Goal: Information Seeking & Learning: Learn about a topic

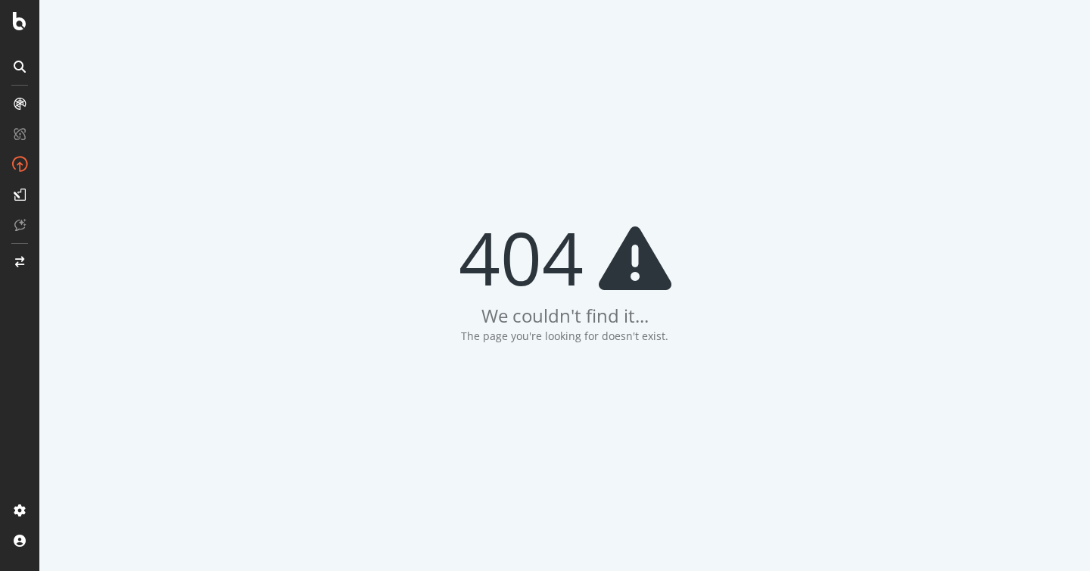
click at [17, 32] on div at bounding box center [19, 285] width 39 height 571
click at [17, 23] on icon at bounding box center [20, 21] width 14 height 18
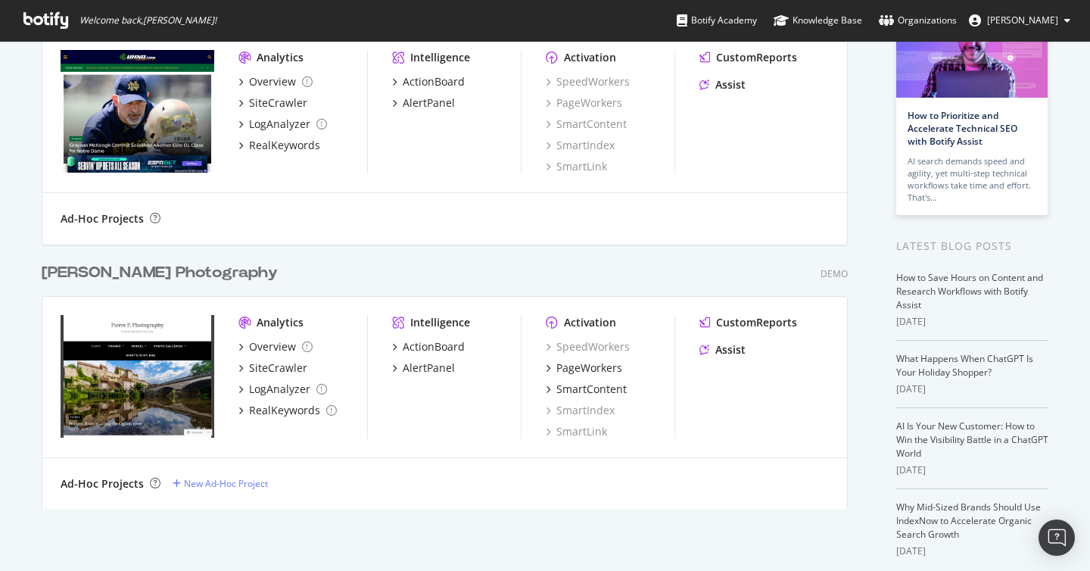
scroll to position [117, 0]
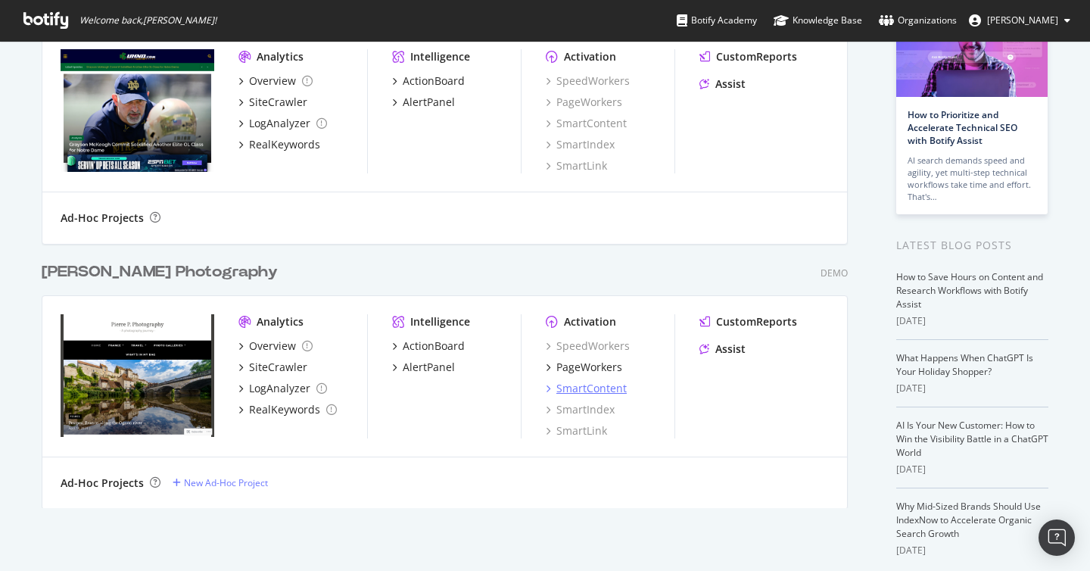
click at [594, 391] on div "SmartContent" at bounding box center [591, 388] width 70 height 15
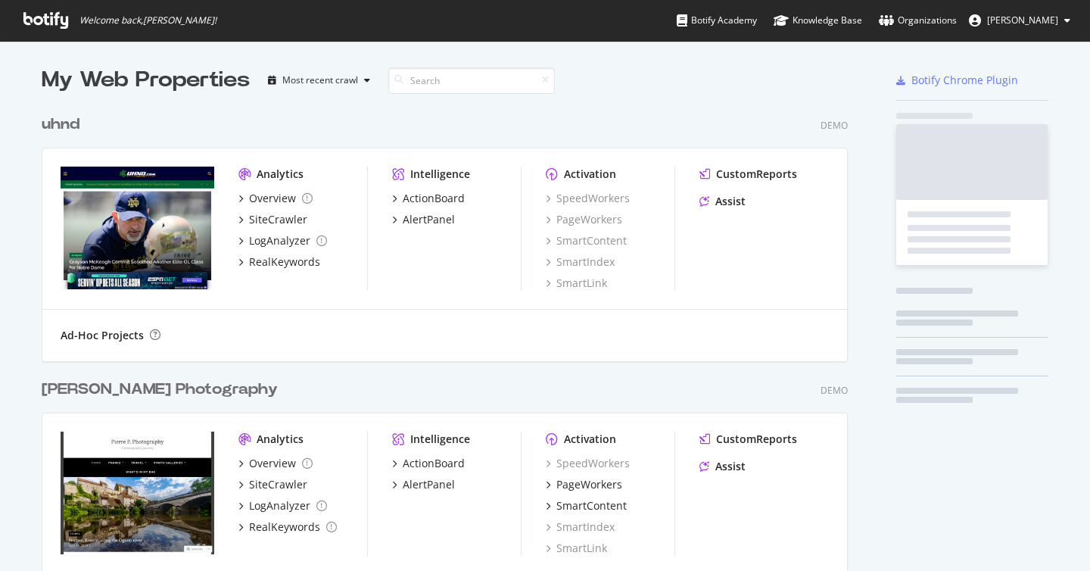
scroll to position [530, 818]
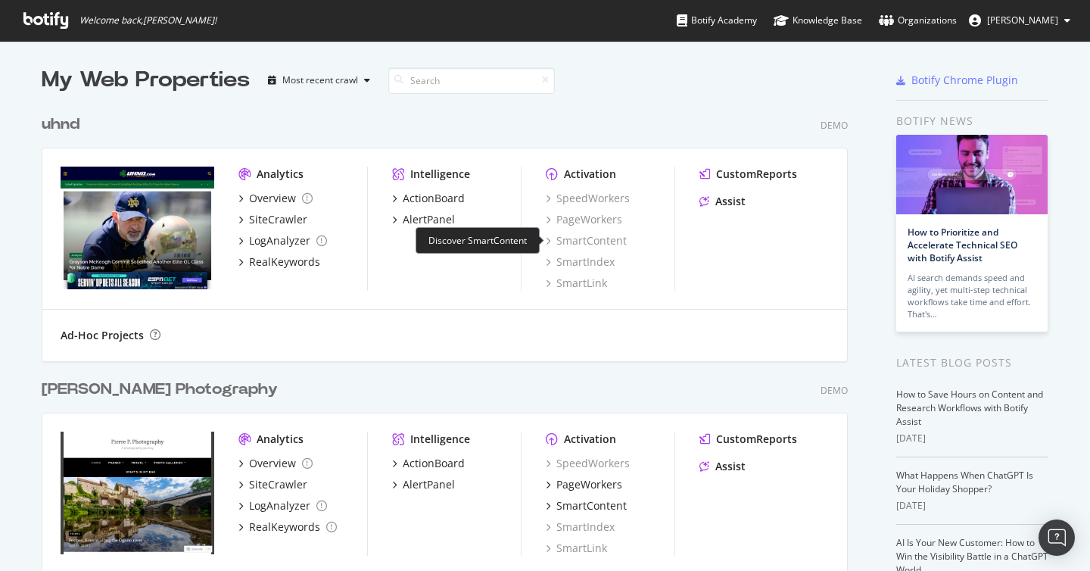
click at [604, 242] on div "SmartContent" at bounding box center [586, 240] width 81 height 15
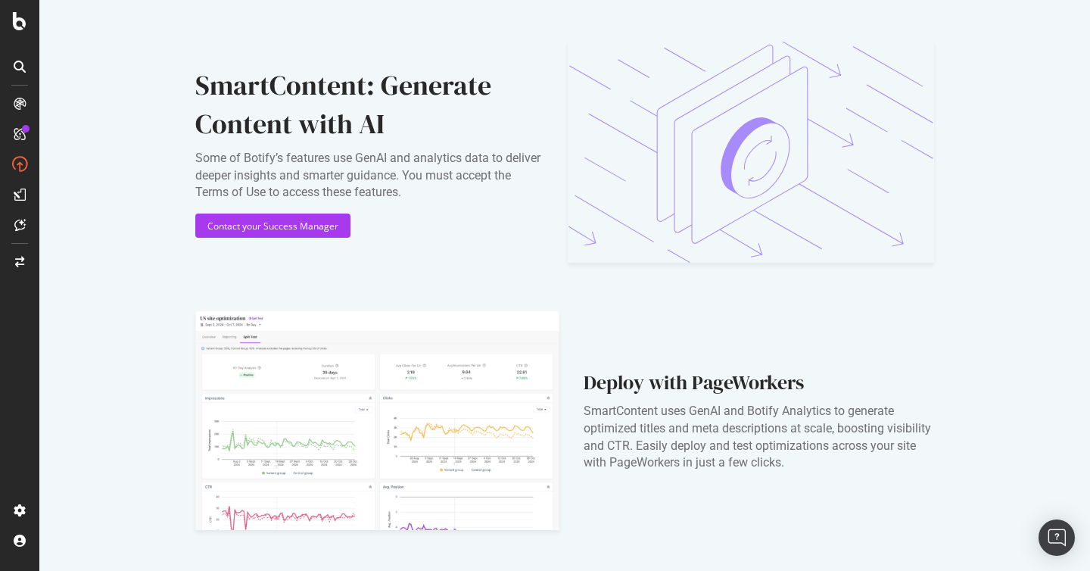
click at [526, 116] on div "SmartContent: Generate Content with AI" at bounding box center [369, 105] width 348 height 78
